Goal: Find specific page/section: Find specific page/section

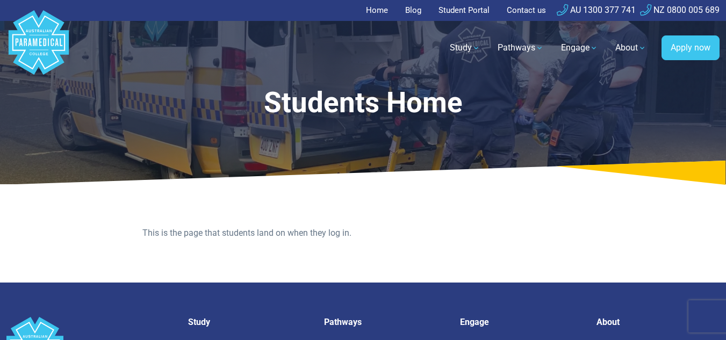
click at [475, 7] on link "Student Portal" at bounding box center [464, 10] width 64 height 21
click at [462, 11] on link "Student Portal" at bounding box center [464, 10] width 64 height 21
click at [467, 11] on link "Student Portal" at bounding box center [464, 10] width 64 height 21
click at [467, 5] on link "Student Portal" at bounding box center [464, 10] width 64 height 21
click at [478, 13] on link "Student Portal" at bounding box center [464, 10] width 64 height 21
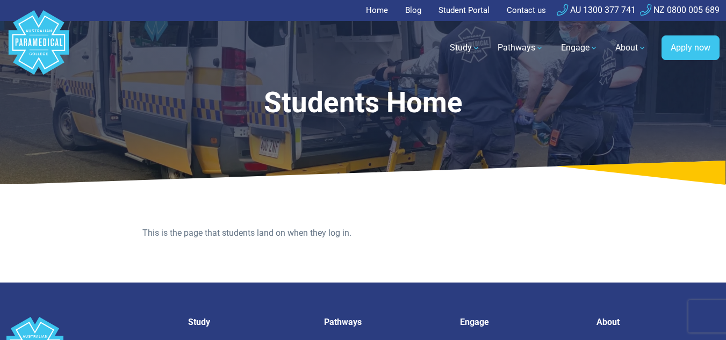
click at [461, 17] on link "Student Portal" at bounding box center [464, 10] width 64 height 21
click at [462, 13] on link "Student Portal" at bounding box center [464, 10] width 64 height 21
